Goal: Task Accomplishment & Management: Manage account settings

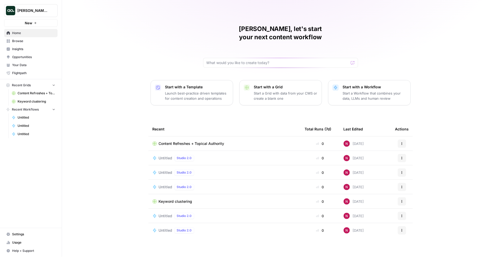
click at [36, 11] on span "[PERSON_NAME]'s Workspace" at bounding box center [32, 10] width 31 height 5
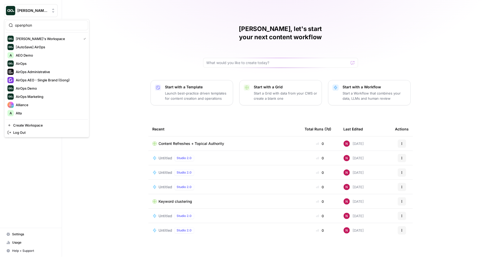
type input "openphone"
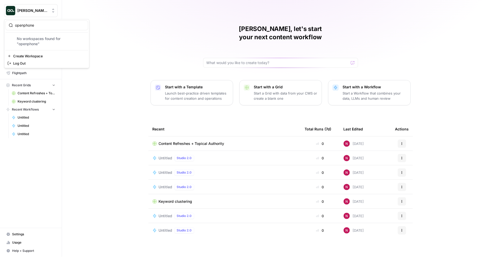
click at [35, 25] on input "openphone" at bounding box center [50, 25] width 70 height 5
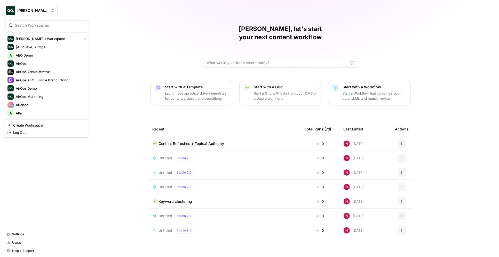
click at [41, 26] on input "search" at bounding box center [50, 25] width 70 height 5
type input "open"
click at [130, 41] on div "[PERSON_NAME], let's start your next content workflow Start with a Template Lau…" at bounding box center [280, 128] width 437 height 257
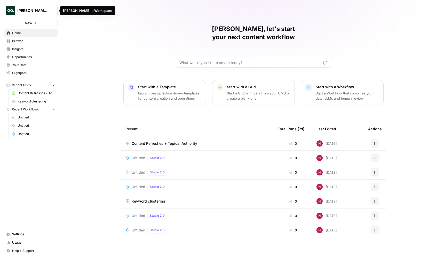
click at [33, 14] on button "[PERSON_NAME]'s Workspace" at bounding box center [30, 10] width 53 height 13
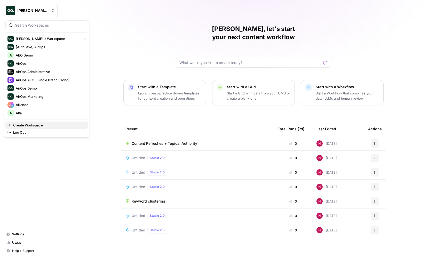
click at [27, 125] on span "Create Workspace" at bounding box center [48, 125] width 71 height 5
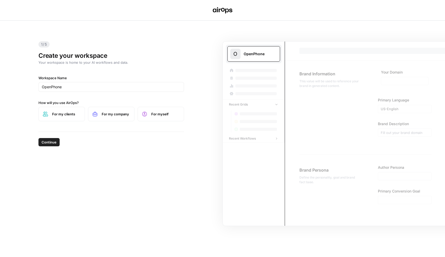
type input "OpenPhone"
click at [72, 116] on span "For my clients" at bounding box center [66, 114] width 28 height 5
click at [103, 112] on span "For my company" at bounding box center [116, 114] width 28 height 5
click at [48, 141] on span "Continue" at bounding box center [49, 142] width 15 height 5
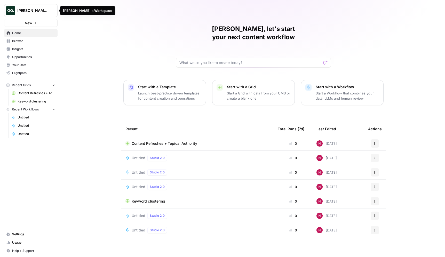
click at [37, 16] on button "[PERSON_NAME]'s Workspace" at bounding box center [30, 10] width 53 height 13
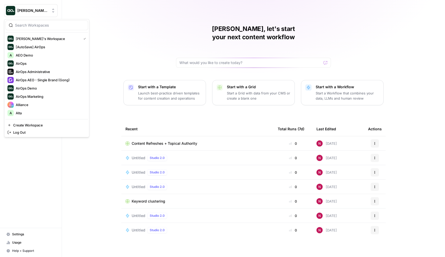
click at [109, 48] on div "Nick, let's start your next content workflow Start with a Template Launch best-…" at bounding box center [253, 128] width 383 height 257
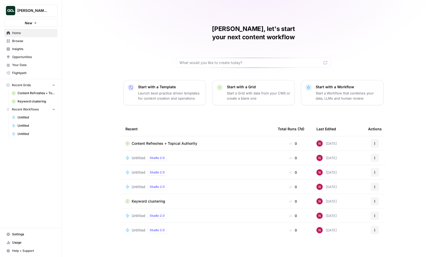
click at [35, 12] on span "Nick's Workspace" at bounding box center [32, 10] width 31 height 5
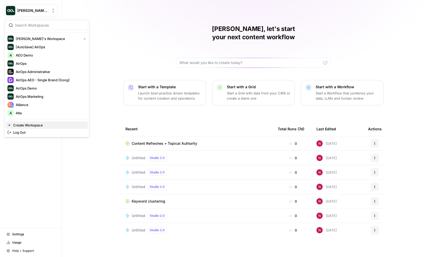
click at [34, 126] on span "Create Workspace" at bounding box center [48, 125] width 71 height 5
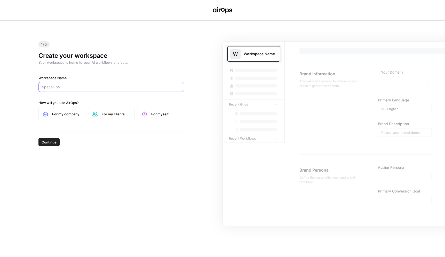
click at [83, 88] on input "Workspace Name" at bounding box center [111, 86] width 139 height 5
type input "Milengo"
click at [150, 114] on label "For myself" at bounding box center [161, 114] width 46 height 14
click at [60, 116] on span "For my company" at bounding box center [66, 114] width 28 height 5
click at [46, 142] on span "Continue" at bounding box center [49, 142] width 15 height 5
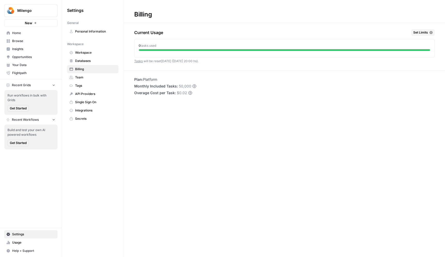
click at [35, 32] on span "Home" at bounding box center [33, 33] width 43 height 5
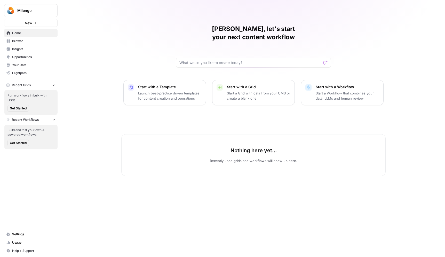
click at [18, 232] on link "Settings" at bounding box center [30, 234] width 53 height 8
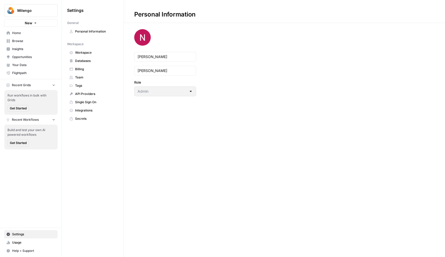
click at [87, 68] on span "Billing" at bounding box center [95, 69] width 41 height 5
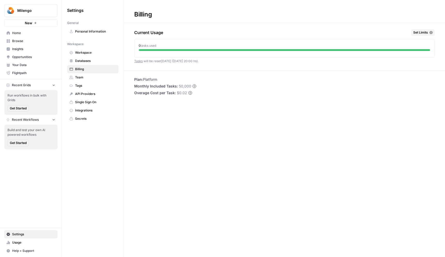
click at [87, 79] on link "Team" at bounding box center [92, 77] width 51 height 8
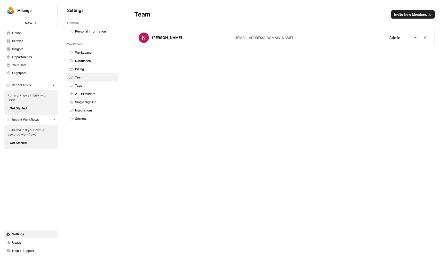
click at [399, 15] on span "Invite New Members" at bounding box center [410, 14] width 33 height 5
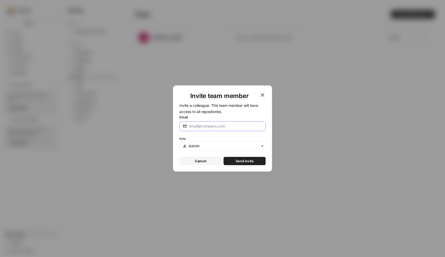
click at [226, 127] on input "Email" at bounding box center [225, 126] width 73 height 5
paste input "melina.koycheva@milengo.com"
type input "melina.koycheva@milengo.com"
click at [237, 163] on span "Send invite" at bounding box center [245, 161] width 18 height 5
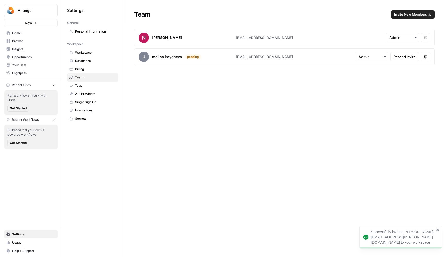
click at [396, 15] on span "Invite New Members" at bounding box center [410, 14] width 33 height 5
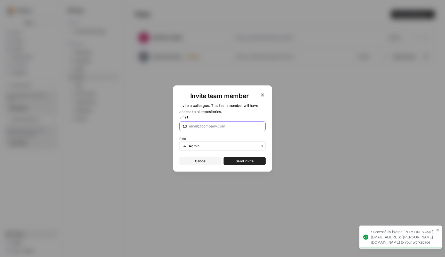
click at [207, 127] on input "Email" at bounding box center [225, 126] width 73 height 5
paste input "maria@loopexdigital.com"
type input "maria@loopexdigital.com"
click at [205, 147] on input "text" at bounding box center [226, 146] width 74 height 5
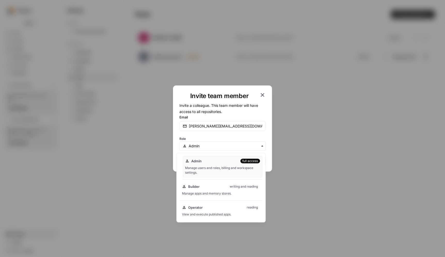
click at [210, 167] on div "Manage users and roles, billing and workspace settings." at bounding box center [222, 170] width 75 height 9
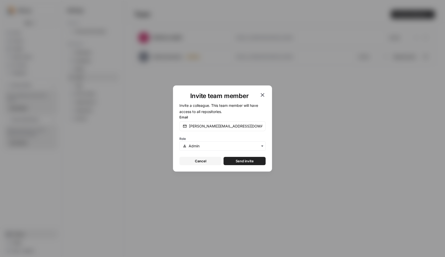
click at [255, 160] on button "Send invite" at bounding box center [245, 161] width 42 height 8
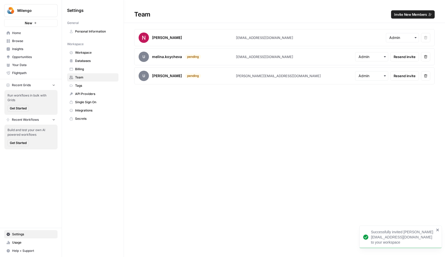
click at [82, 67] on span "Billing" at bounding box center [95, 69] width 41 height 5
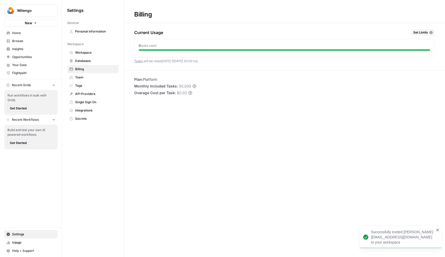
click at [426, 34] on span "Set Limits" at bounding box center [420, 32] width 15 height 5
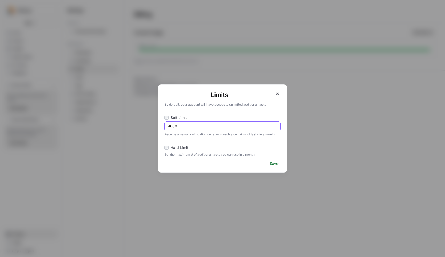
click at [214, 126] on input "4000" at bounding box center [222, 126] width 109 height 5
type input "45000"
click at [279, 94] on icon "button" at bounding box center [277, 94] width 6 height 6
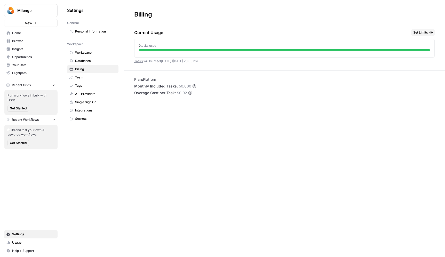
click at [84, 77] on span "Team" at bounding box center [95, 77] width 41 height 5
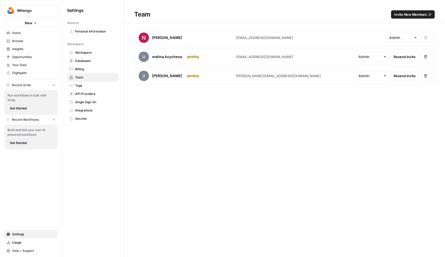
click at [33, 33] on span "Home" at bounding box center [33, 33] width 43 height 5
